Goal: Check status: Check status

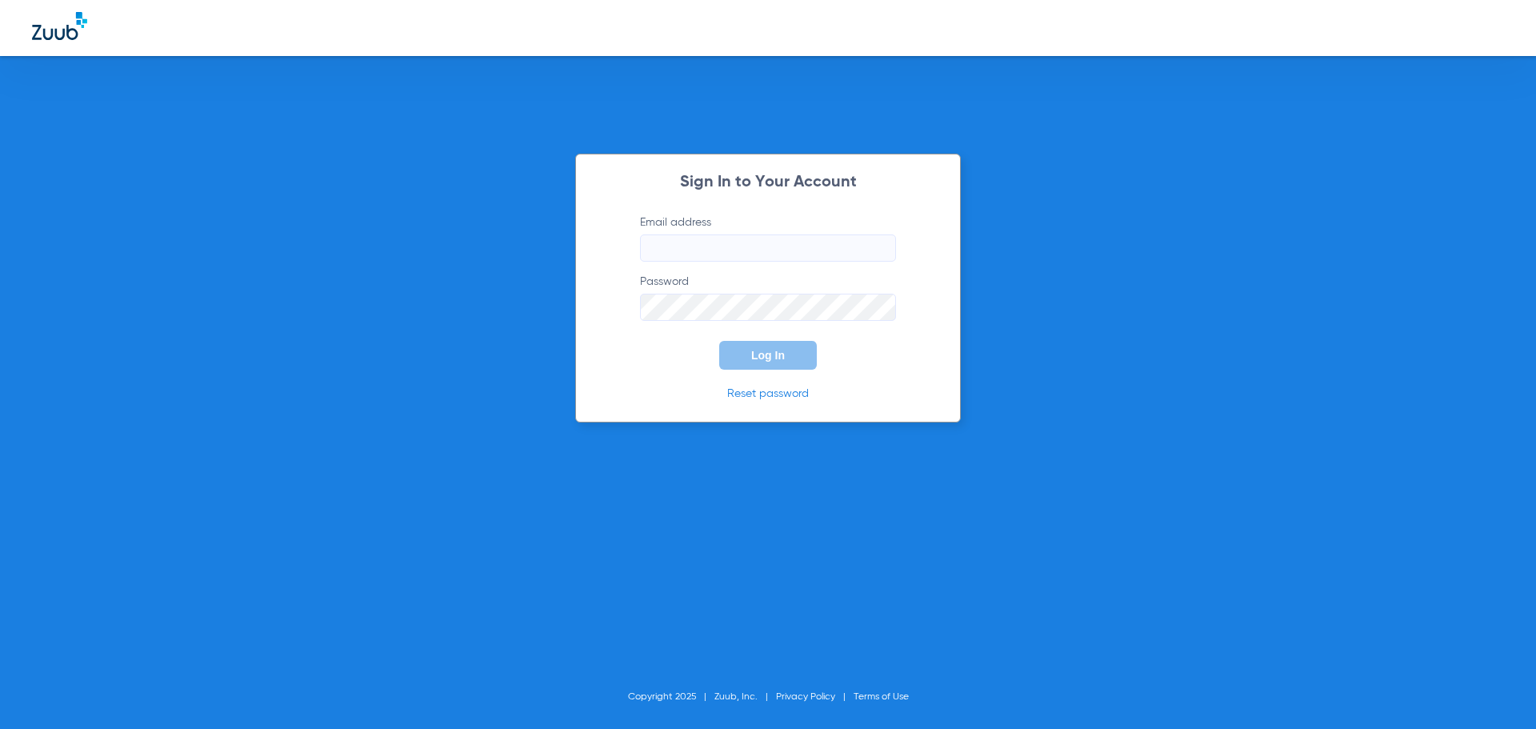
type input "[EMAIL_ADDRESS][DOMAIN_NAME]"
click at [792, 378] on div "Sign In to Your Account Email address [EMAIL_ADDRESS][DOMAIN_NAME] Password Log…" at bounding box center [768, 288] width 386 height 269
click at [794, 364] on button "Log In" at bounding box center [768, 355] width 98 height 29
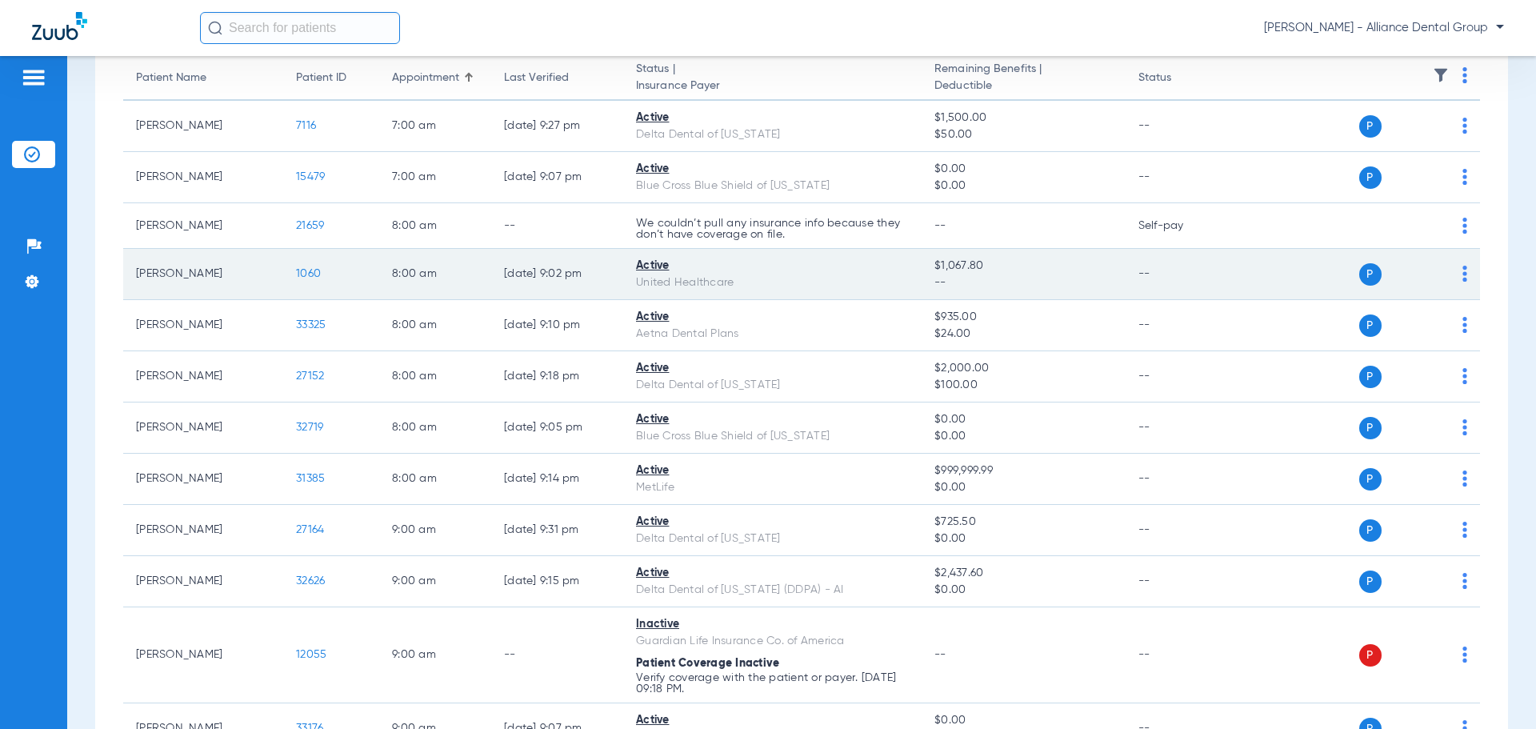
scroll to position [240, 0]
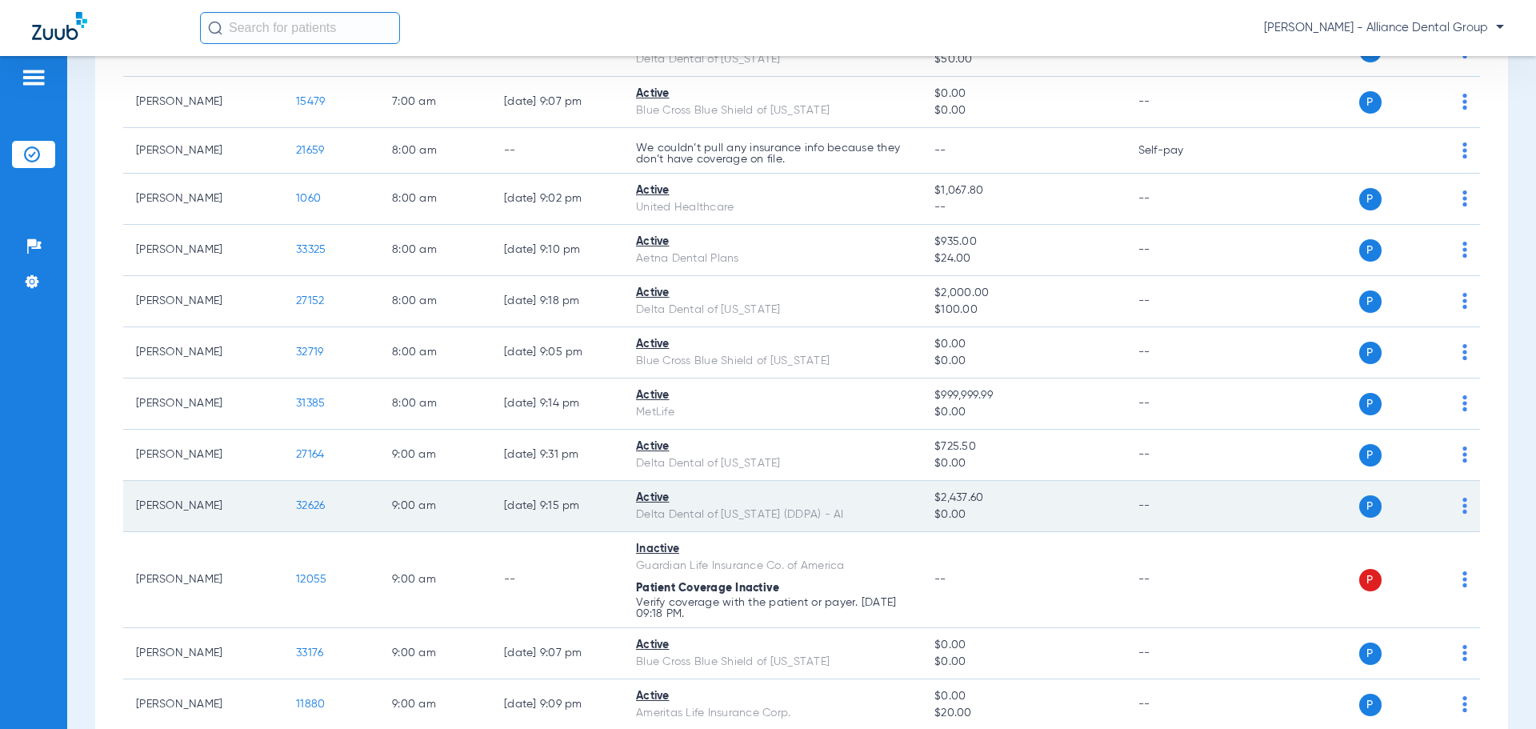
click at [1361, 509] on span "P" at bounding box center [1370, 506] width 22 height 22
click at [1462, 509] on img at bounding box center [1464, 506] width 5 height 16
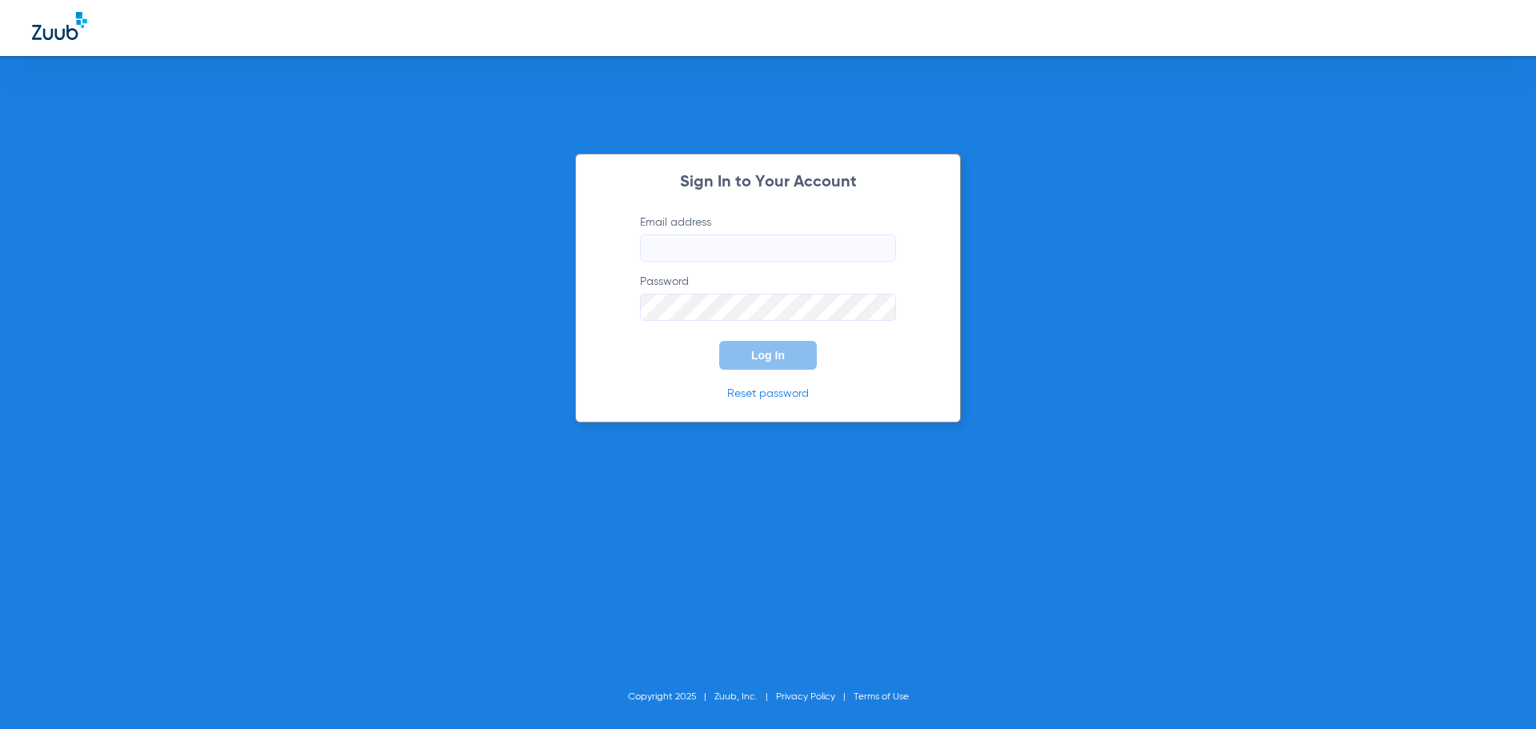
type input "[EMAIL_ADDRESS][DOMAIN_NAME]"
click at [697, 99] on div "Sign In to Your Account Email address [EMAIL_ADDRESS][DOMAIN_NAME] Password Log…" at bounding box center [768, 364] width 1536 height 729
